Goal: Task Accomplishment & Management: Complete application form

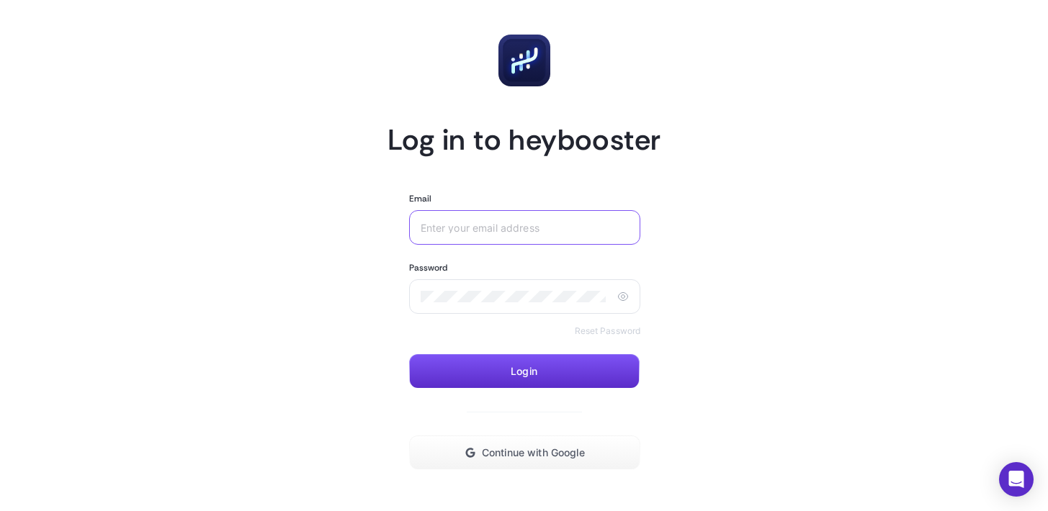
click at [475, 223] on input "Email" at bounding box center [522, 228] width 203 height 12
click at [486, 447] on span "Continue with Google" at bounding box center [533, 453] width 103 height 12
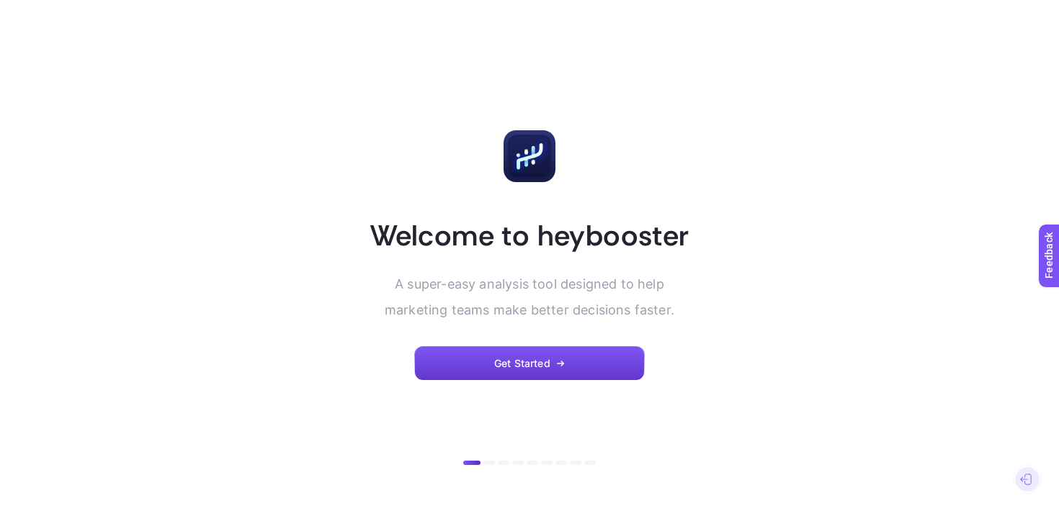
click at [530, 361] on span "Get Started" at bounding box center [522, 364] width 56 height 12
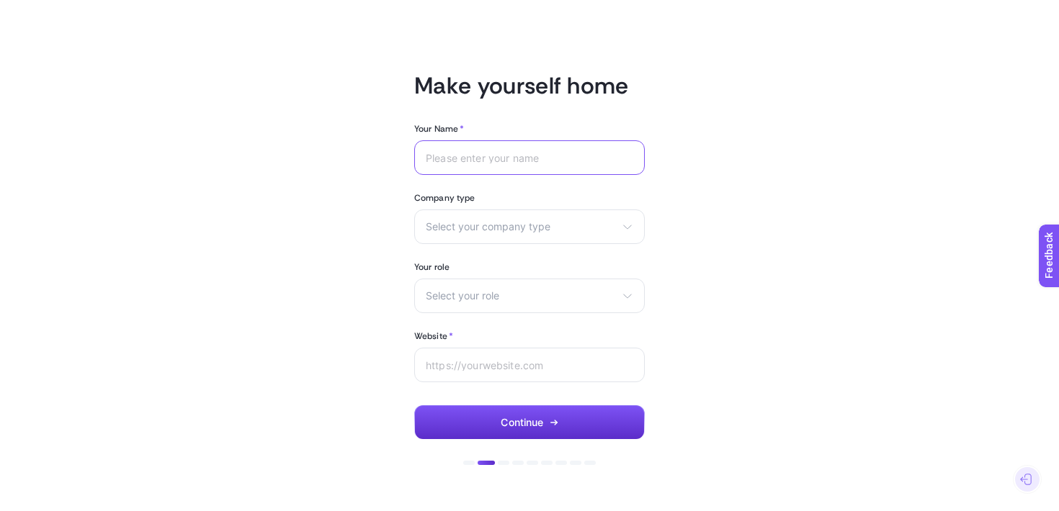
click at [488, 155] on input "Your Name *" at bounding box center [529, 158] width 207 height 12
type input "Chiara"
click at [483, 214] on div "Select your company type eCommerce Agency Other" at bounding box center [529, 227] width 230 height 35
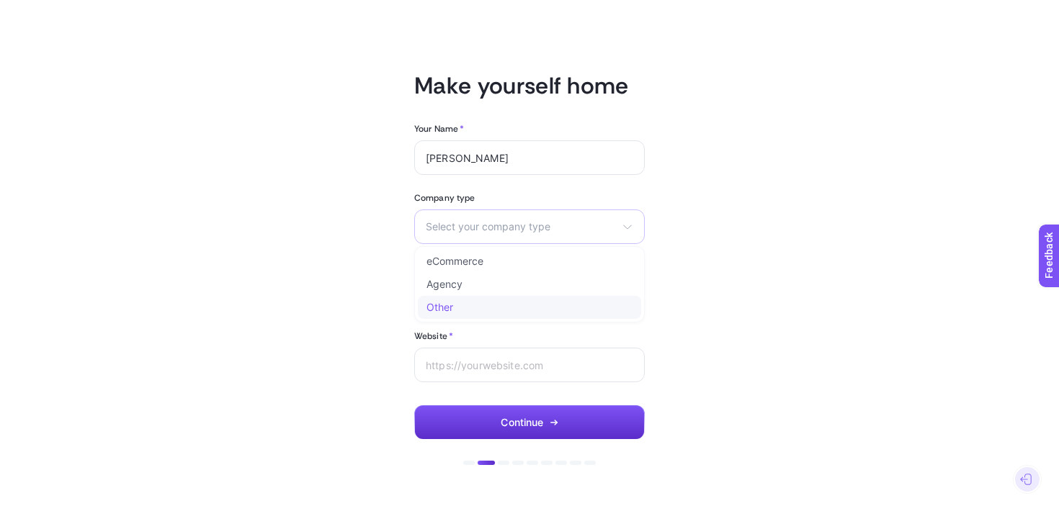
click at [0, 0] on li "Other" at bounding box center [0, 0] width 0 height 0
click at [477, 290] on span "Select your role" at bounding box center [521, 296] width 190 height 12
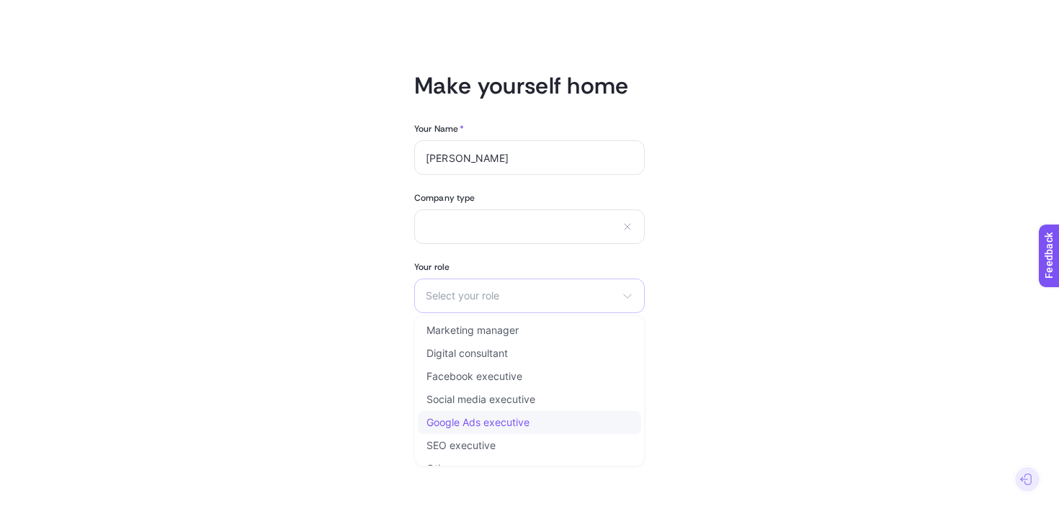
click at [477, 421] on span "Google Ads executive" at bounding box center [477, 423] width 103 height 12
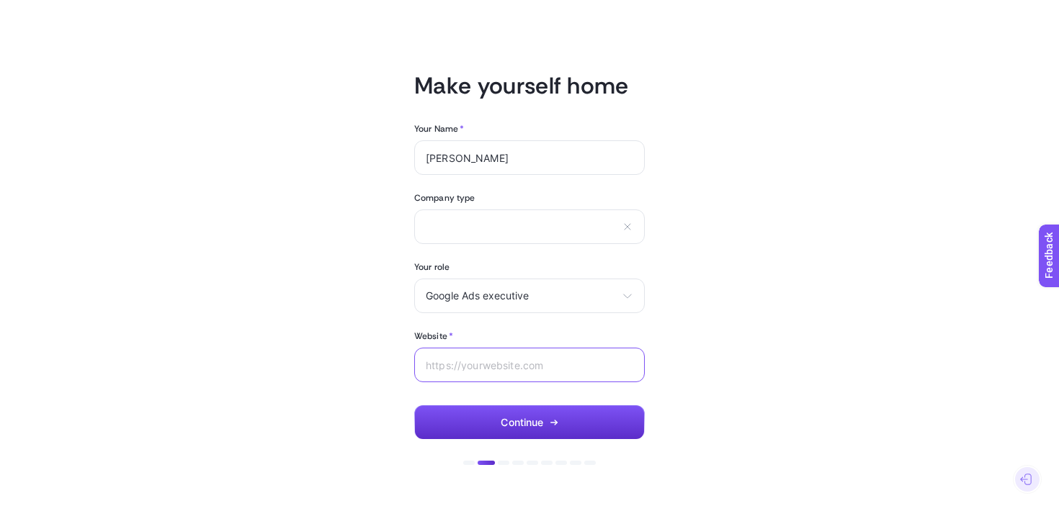
click at [490, 359] on input "Website *" at bounding box center [529, 365] width 207 height 12
type input "/"
click at [518, 413] on button "Continue" at bounding box center [529, 422] width 230 height 35
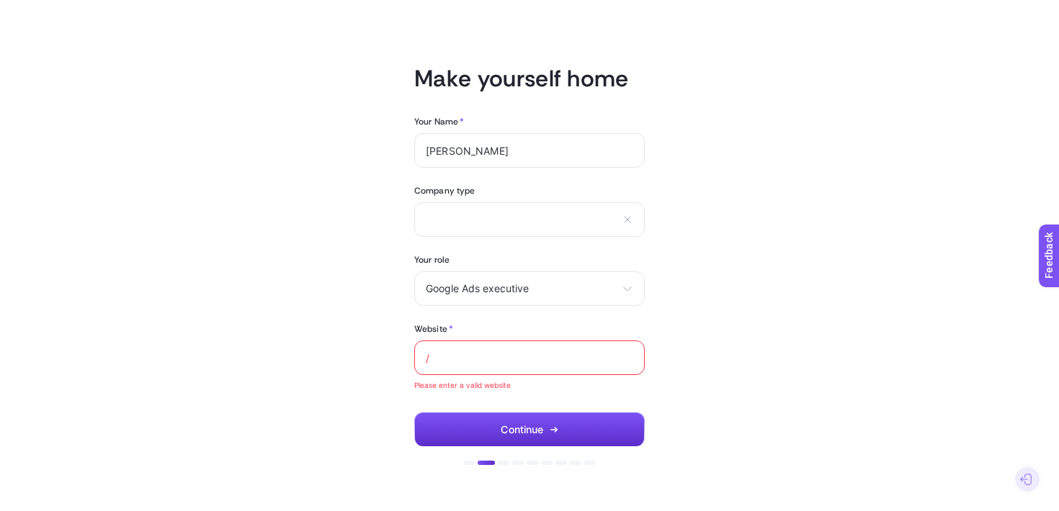
click at [495, 363] on input "/" at bounding box center [529, 358] width 207 height 12
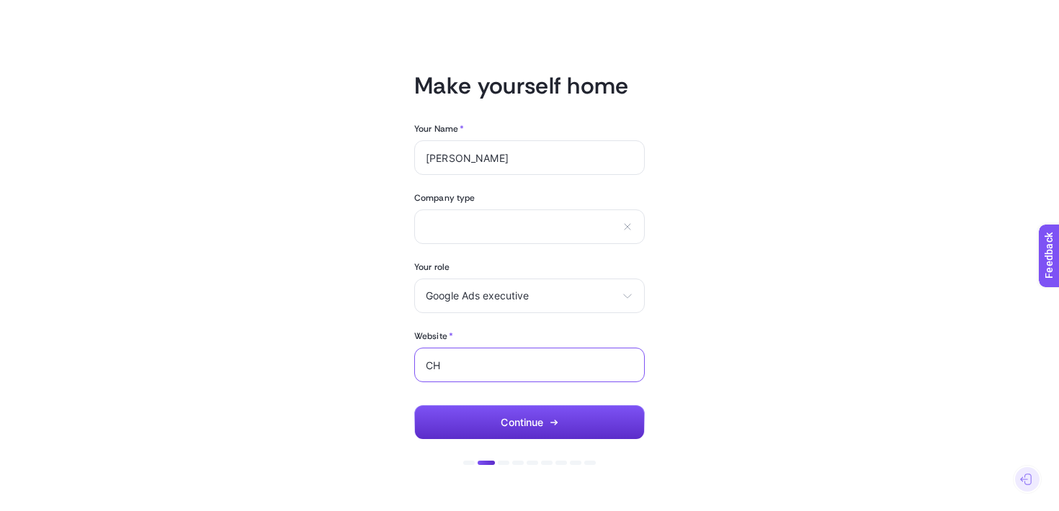
type input "C"
type input "chiarabridi.com"
click at [491, 431] on button "Continue" at bounding box center [529, 422] width 230 height 35
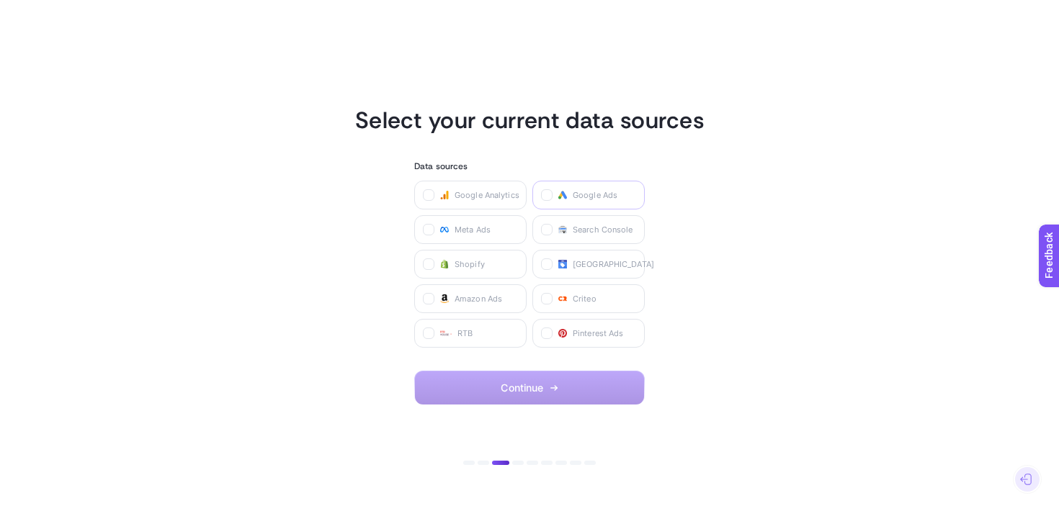
click at [559, 194] on icon at bounding box center [562, 195] width 9 height 9
click at [0, 0] on Ads "checkbox" at bounding box center [0, 0] width 0 height 0
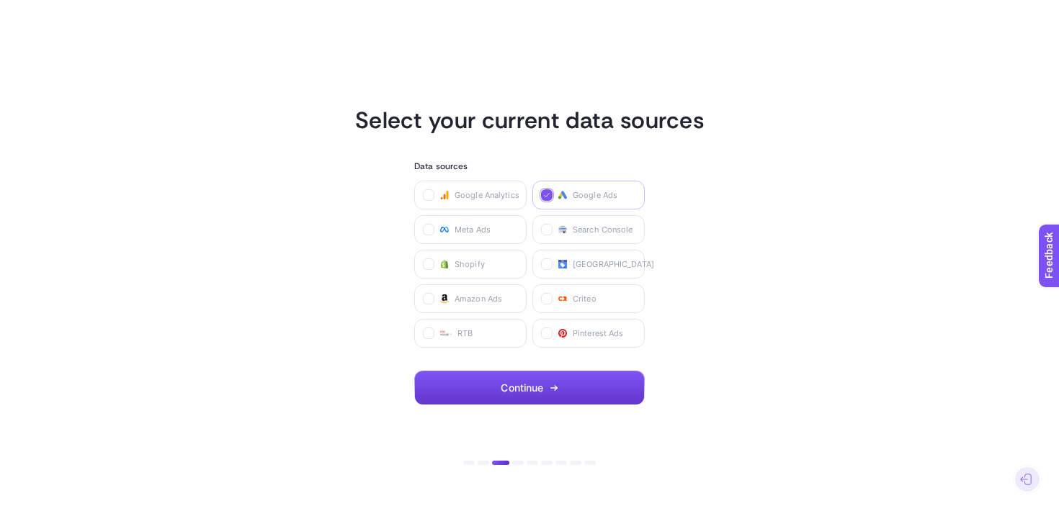
click at [560, 383] on button "Continue" at bounding box center [529, 388] width 230 height 35
